Goal: Find contact information: Obtain details needed to contact an individual or organization

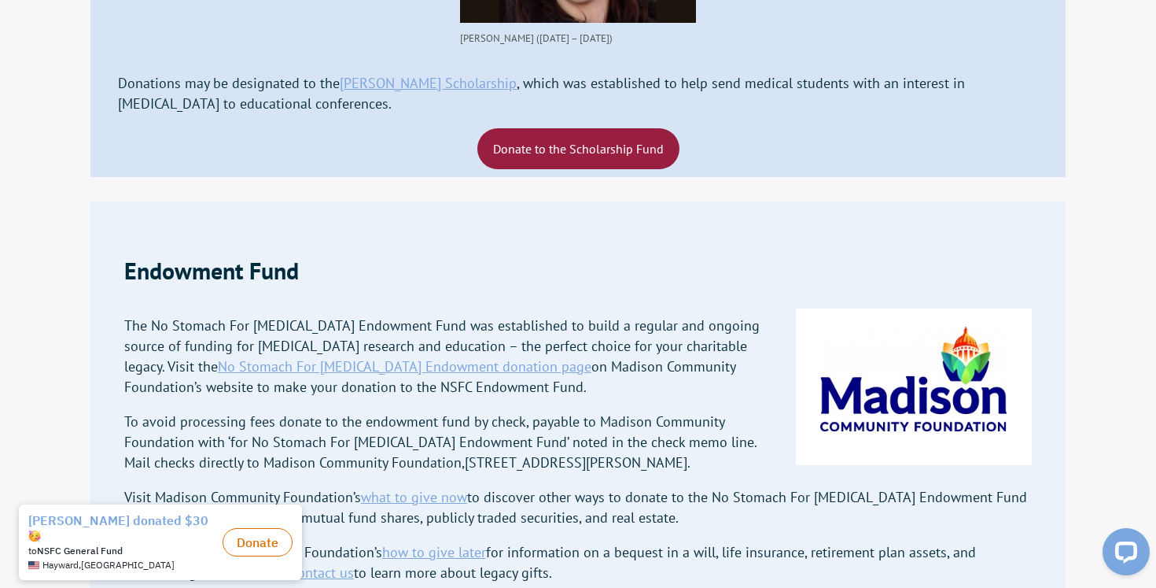
scroll to position [3124, 0]
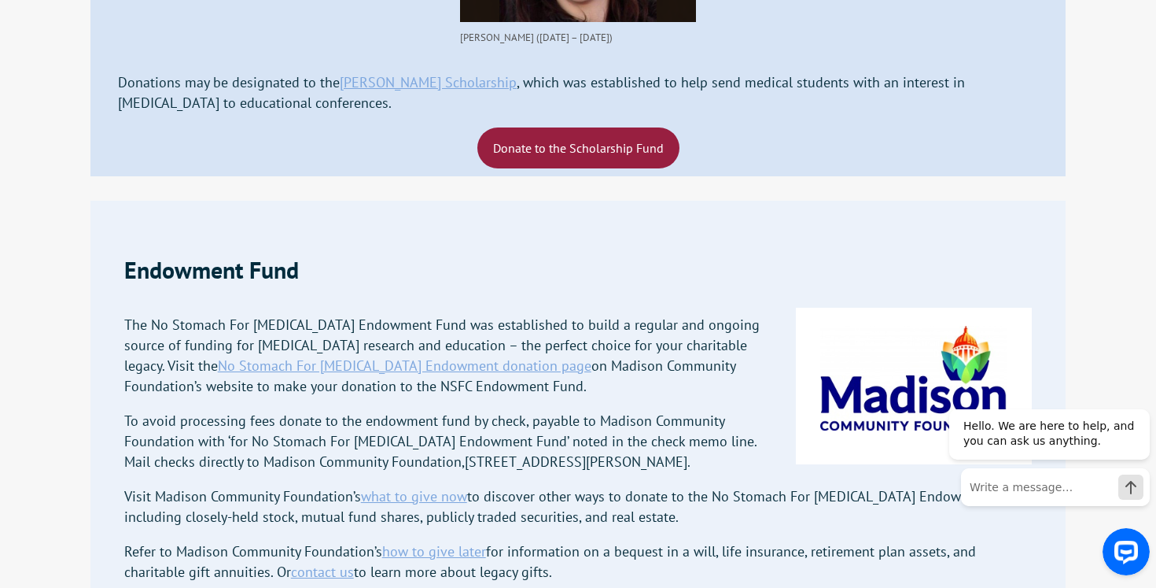
drag, startPoint x: 714, startPoint y: 299, endPoint x: 337, endPoint y: 300, distance: 377.6
click at [337, 411] on p "To avoid processing fees donate to the endowment fund by check, payable to Madi…" at bounding box center [578, 441] width 909 height 61
click at [794, 422] on div "Endowment Fund The No Stomach For Cancer Endowment Fund was established to buil…" at bounding box center [578, 428] width 909 height 418
click at [343, 562] on link "contact us" at bounding box center [322, 571] width 63 height 18
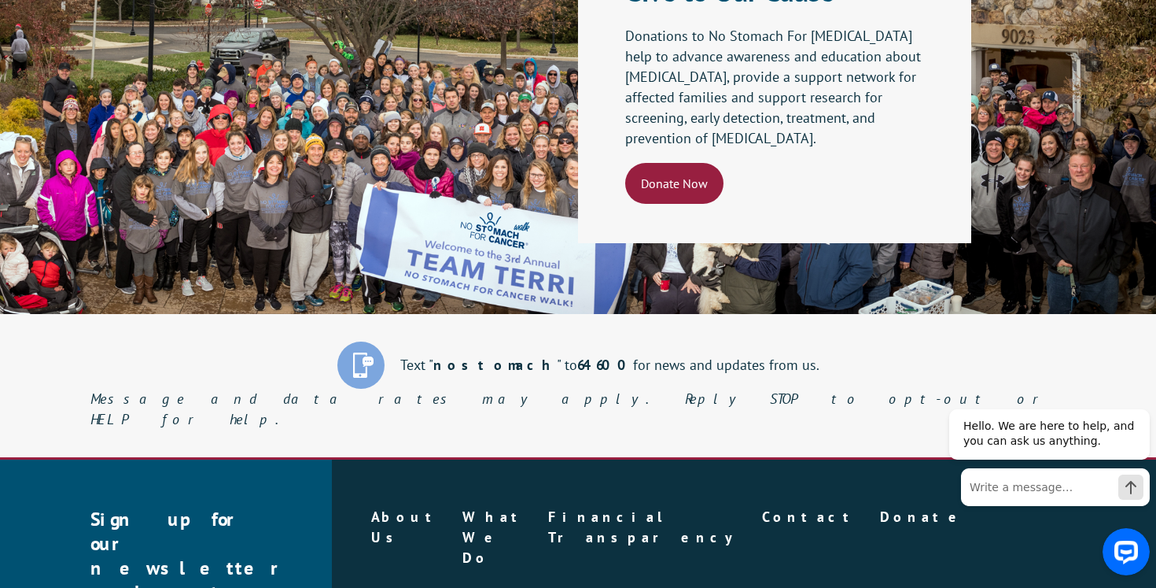
scroll to position [4343, 0]
